Goal: Task Accomplishment & Management: Manage account settings

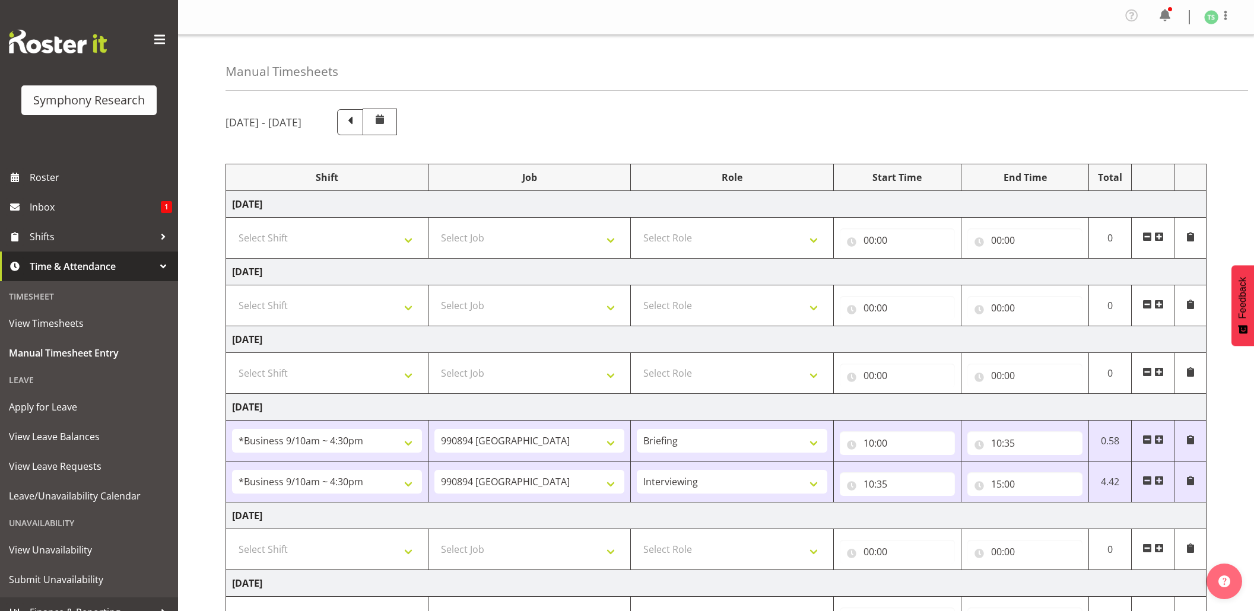
select select "26078"
select select "10576"
select select "26078"
select select "10576"
select select "47"
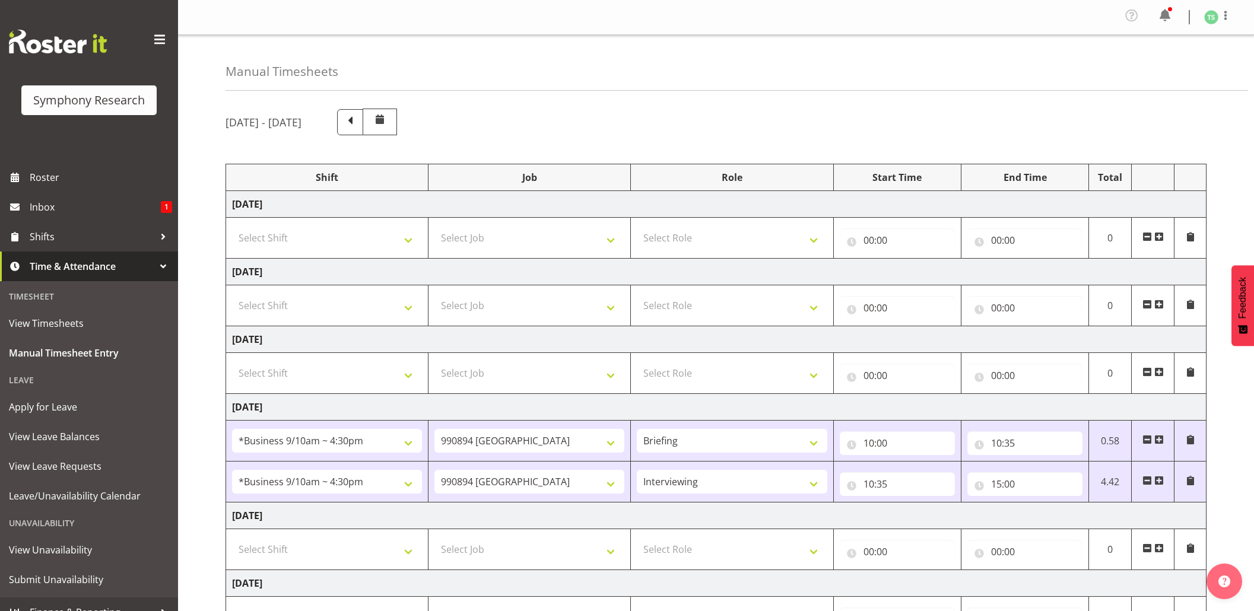
scroll to position [177, 0]
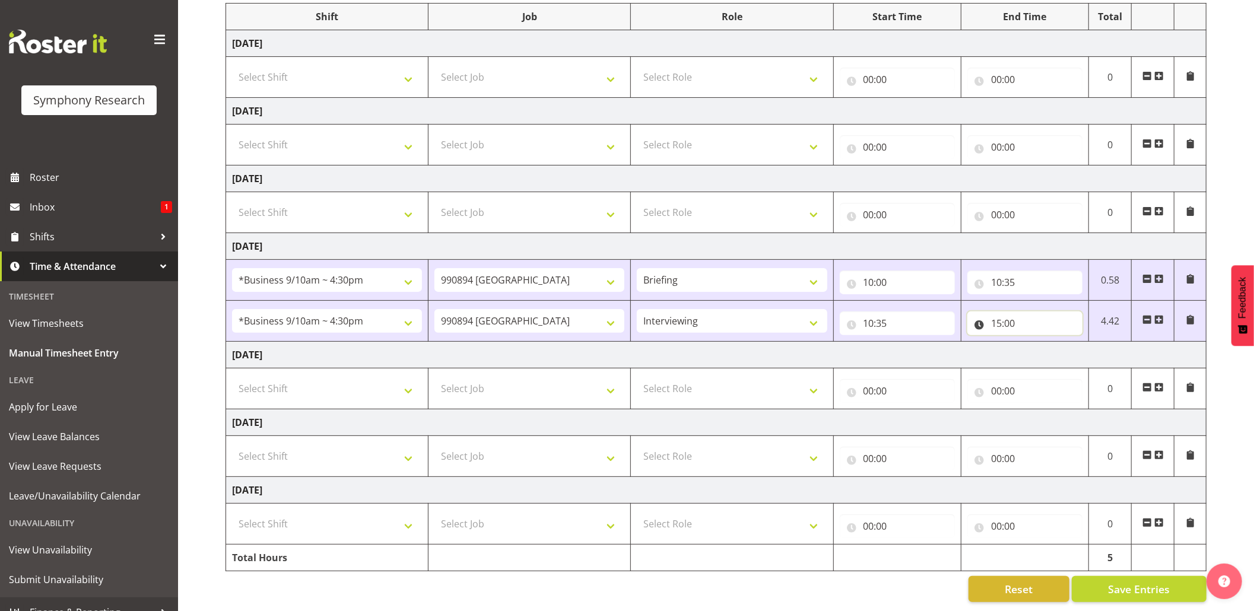
click at [1009, 312] on input "15:00" at bounding box center [1024, 324] width 115 height 24
click at [1071, 342] on select "00 01 02 03 04 05 06 07 08 09 10 11 12 13 14 15 16 17 18 19 20 21 22 23 24 25 2…" at bounding box center [1079, 354] width 27 height 24
select select "30"
click at [1066, 342] on select "00 01 02 03 04 05 06 07 08 09 10 11 12 13 14 15 16 17 18 19 20 21 22 23 24 25 2…" at bounding box center [1079, 354] width 27 height 24
type input "15:30"
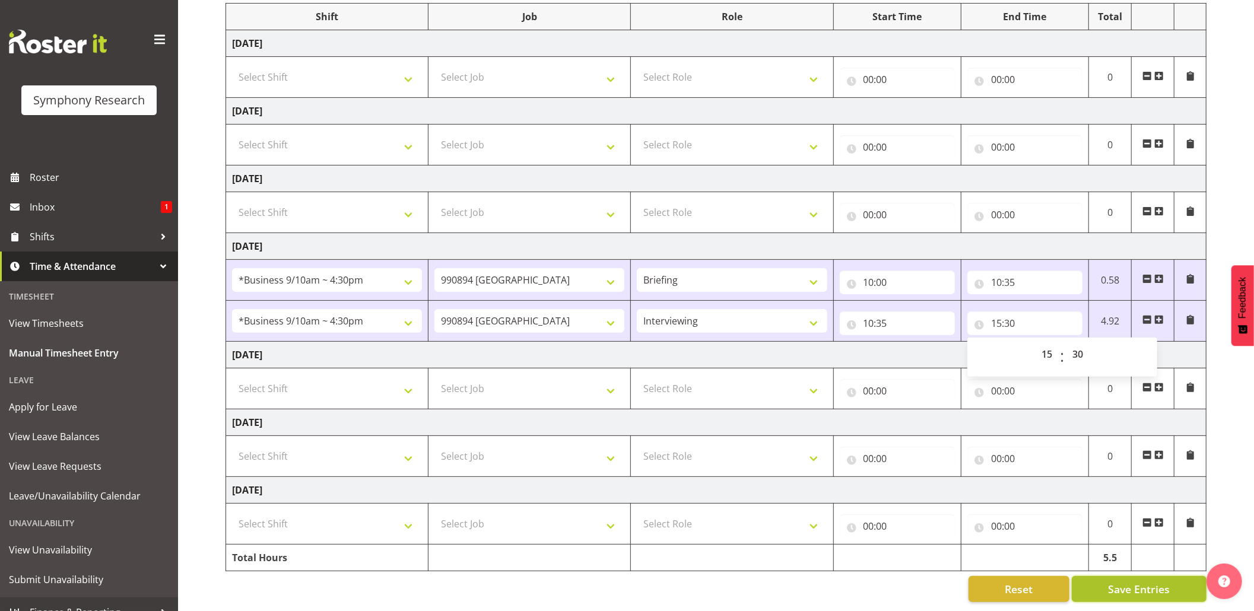
click at [1149, 582] on span "Save Entries" at bounding box center [1139, 589] width 62 height 15
click at [1119, 576] on button "Save Entries" at bounding box center [1139, 589] width 135 height 26
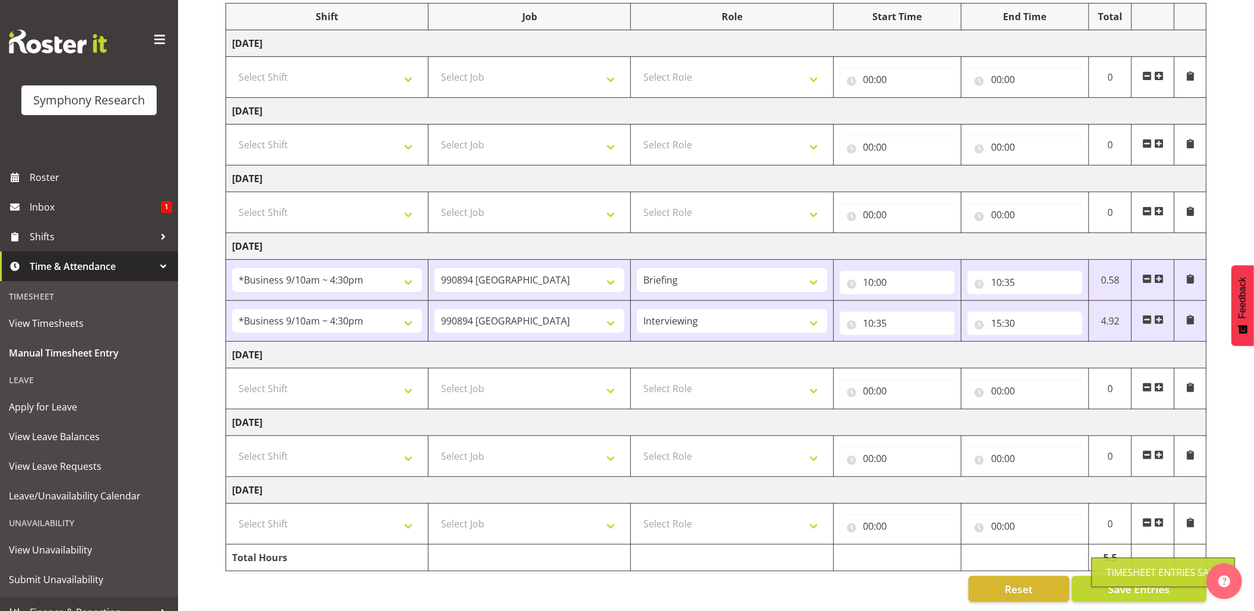
click at [1114, 570] on div "Timesheet Entries Save" at bounding box center [1163, 573] width 114 height 14
click at [895, 584] on div "Reset Save Entries" at bounding box center [715, 589] width 981 height 26
click at [897, 580] on div "Reset Save Entries" at bounding box center [715, 589] width 981 height 26
click at [1117, 582] on span "Save Entries" at bounding box center [1139, 589] width 62 height 15
click at [1138, 582] on span "Save Entries" at bounding box center [1139, 589] width 62 height 15
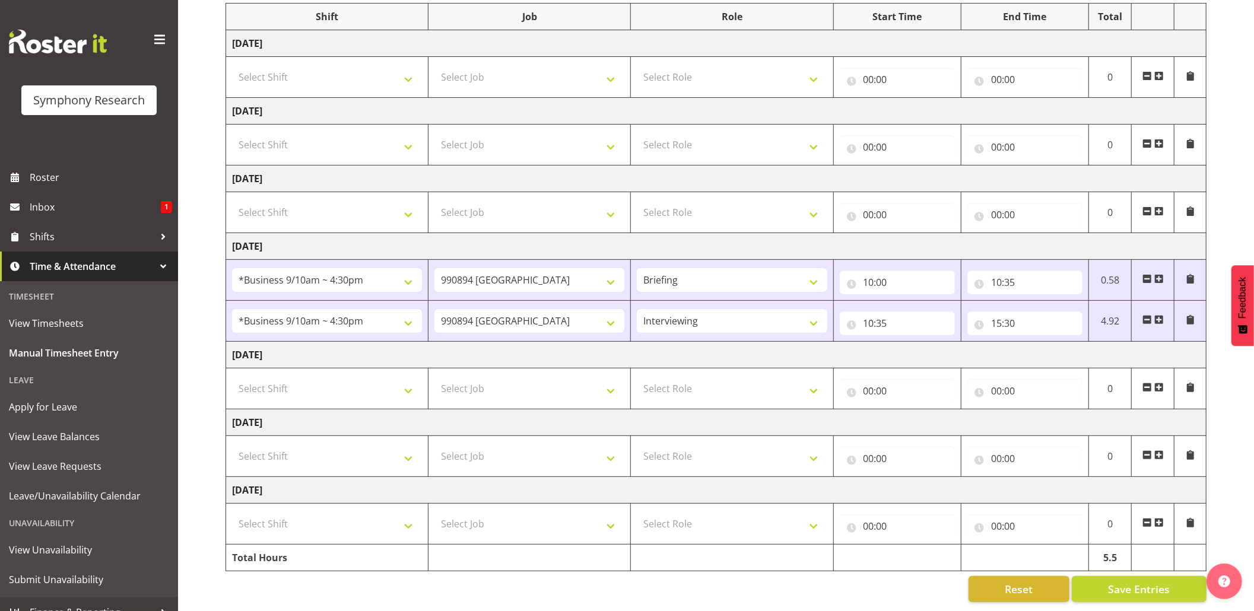
click at [919, 587] on div "Reset Save Entries" at bounding box center [715, 589] width 981 height 26
click at [48, 551] on span "View Unavailability" at bounding box center [89, 550] width 160 height 18
